Goal: Communication & Community: Answer question/provide support

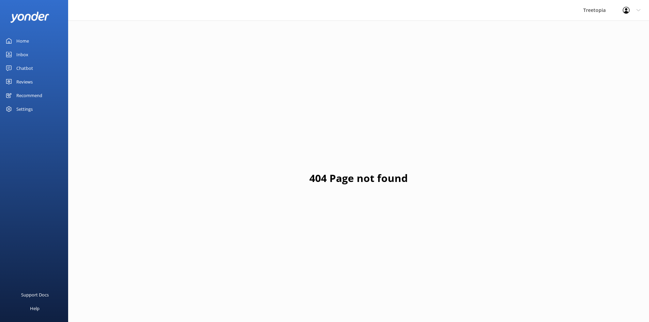
click at [28, 68] on div "Chatbot" at bounding box center [24, 68] width 17 height 14
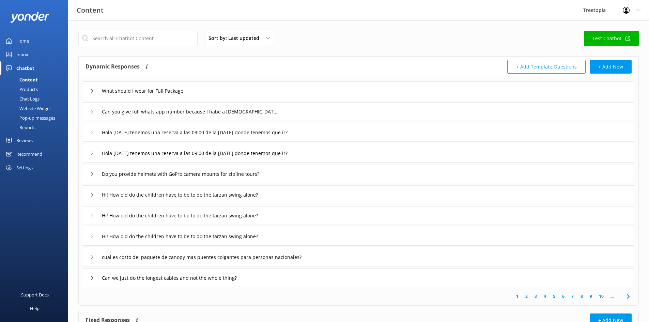
click at [29, 55] on link "Inbox" at bounding box center [34, 55] width 68 height 14
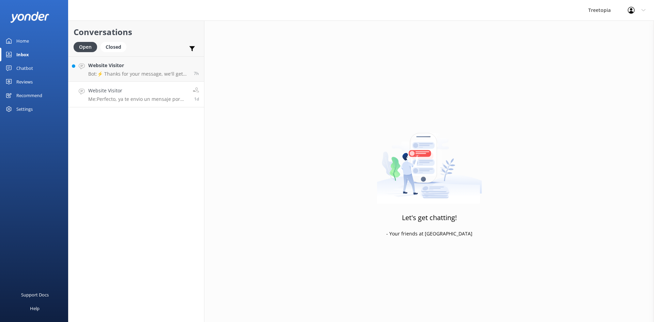
click at [140, 92] on h4 "Website Visitor" at bounding box center [137, 90] width 99 height 7
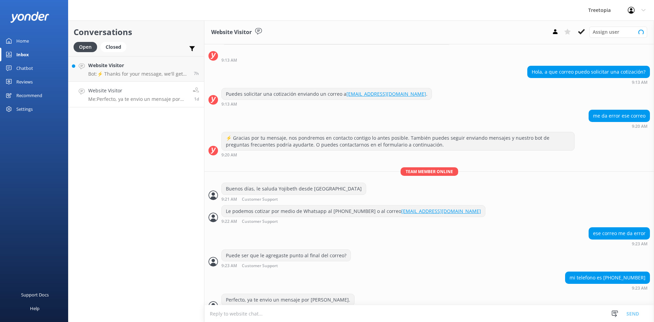
scroll to position [41, 0]
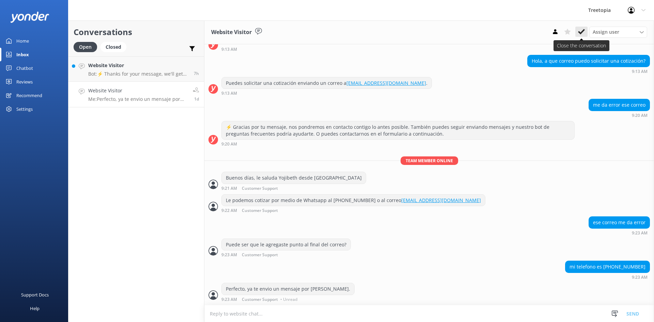
click at [581, 33] on use at bounding box center [581, 31] width 7 height 5
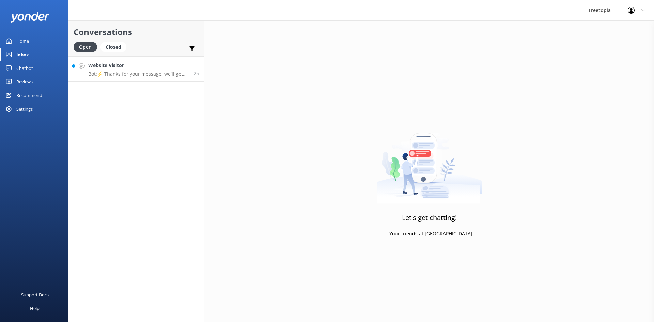
click at [119, 76] on p "Bot: ⚡ Thanks for your message, we'll get back to you as soon as we can. You're…" at bounding box center [138, 74] width 101 height 6
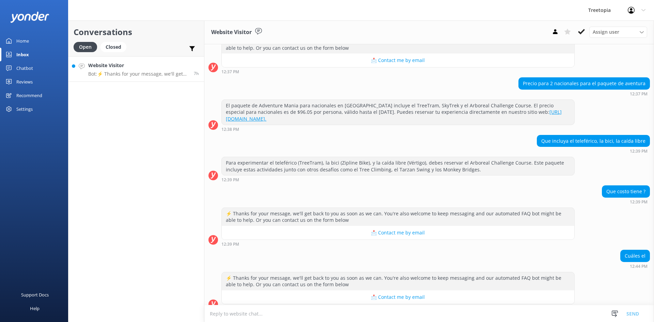
scroll to position [200, 0]
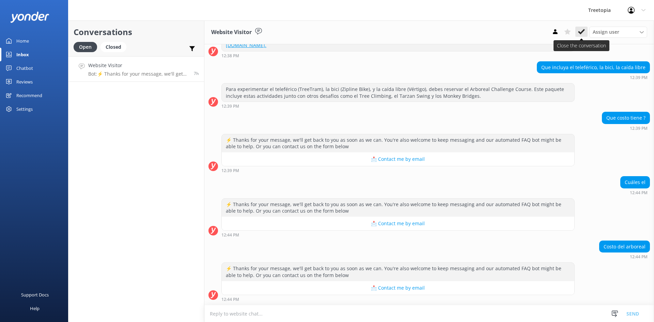
click at [582, 32] on use at bounding box center [581, 31] width 7 height 5
